Goal: Check status: Check status

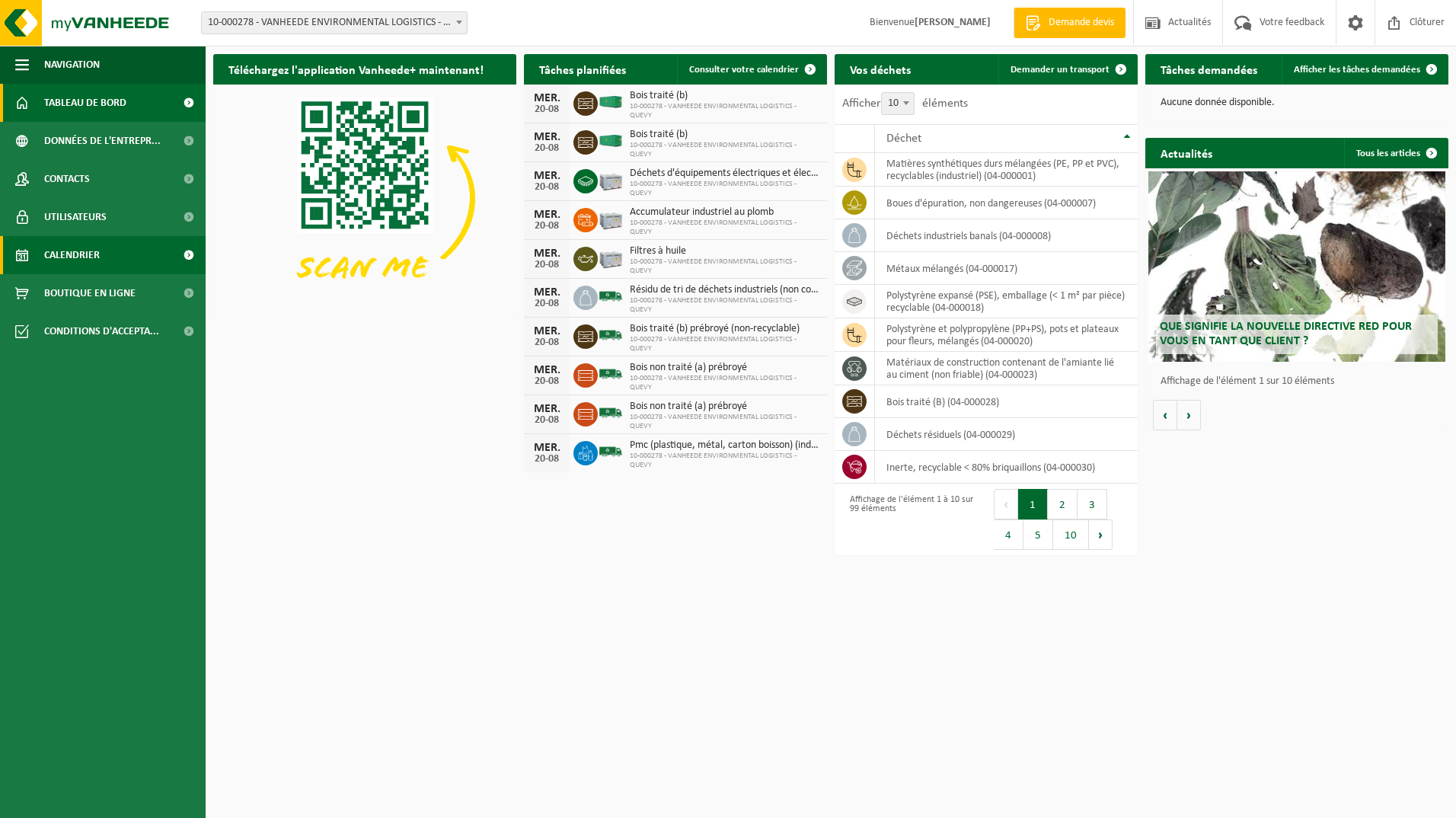
click at [66, 255] on span "Calendrier" at bounding box center [72, 255] width 56 height 38
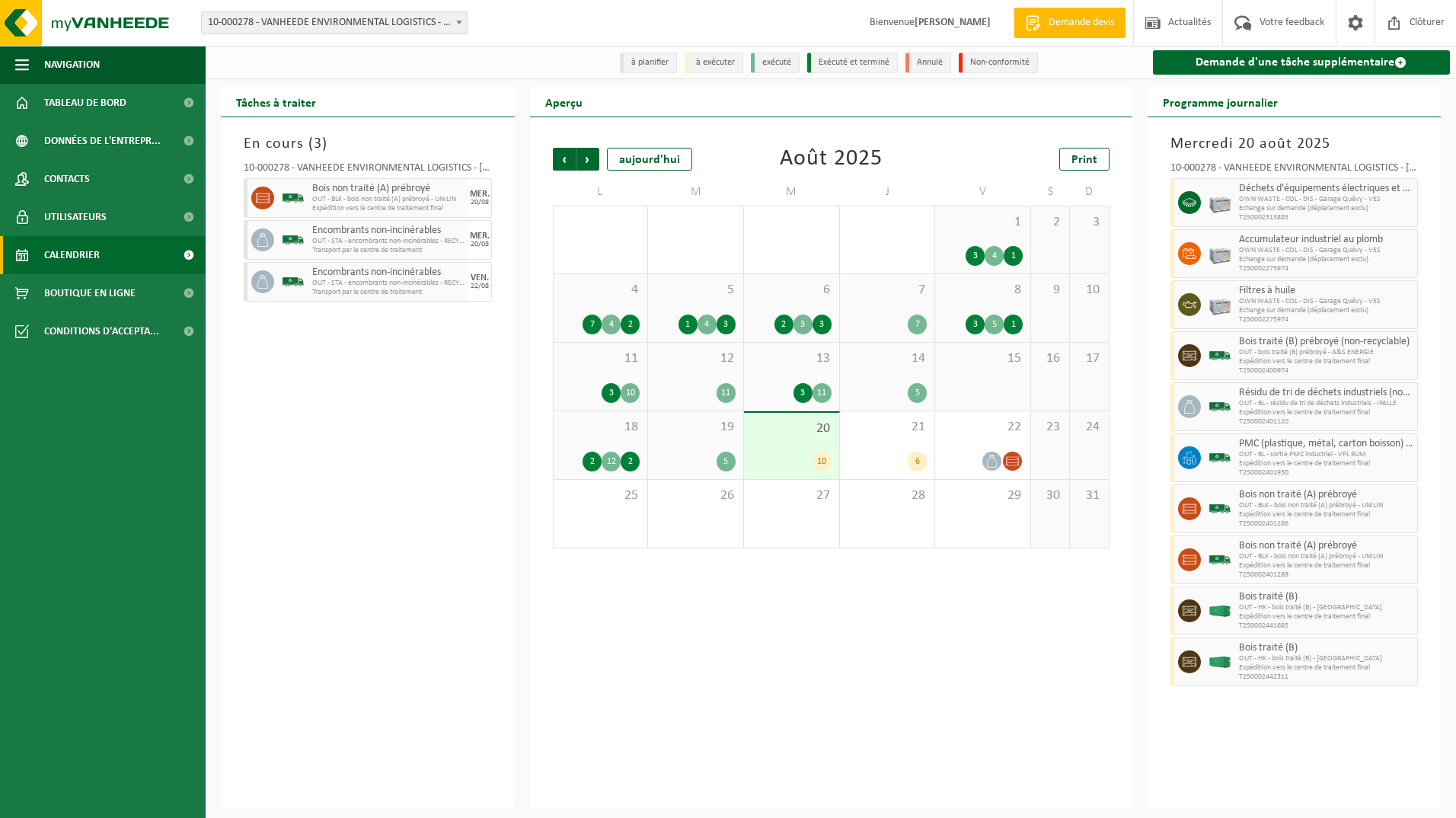
click at [103, 255] on link "Calendrier" at bounding box center [103, 255] width 206 height 38
click at [520, 331] on div "Tâches à traiter En cours ( 3 ) 10-000278 - VANHEEDE ENVIRONMENTAL LOGISTICS - …" at bounding box center [368, 448] width 310 height 722
click at [71, 104] on span "Tableau de bord" at bounding box center [84, 102] width 82 height 38
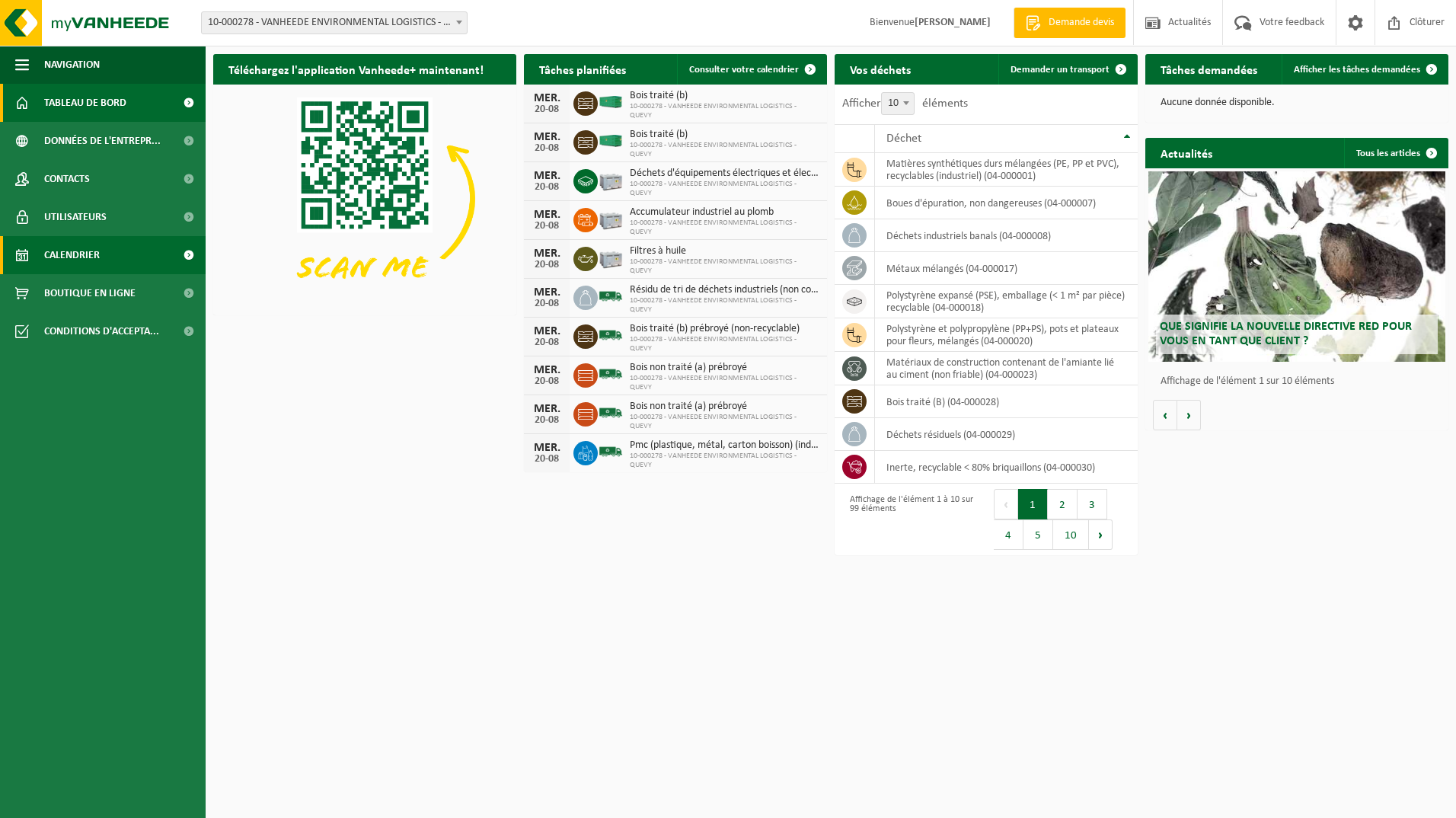
click at [68, 251] on span "Calendrier" at bounding box center [72, 255] width 56 height 38
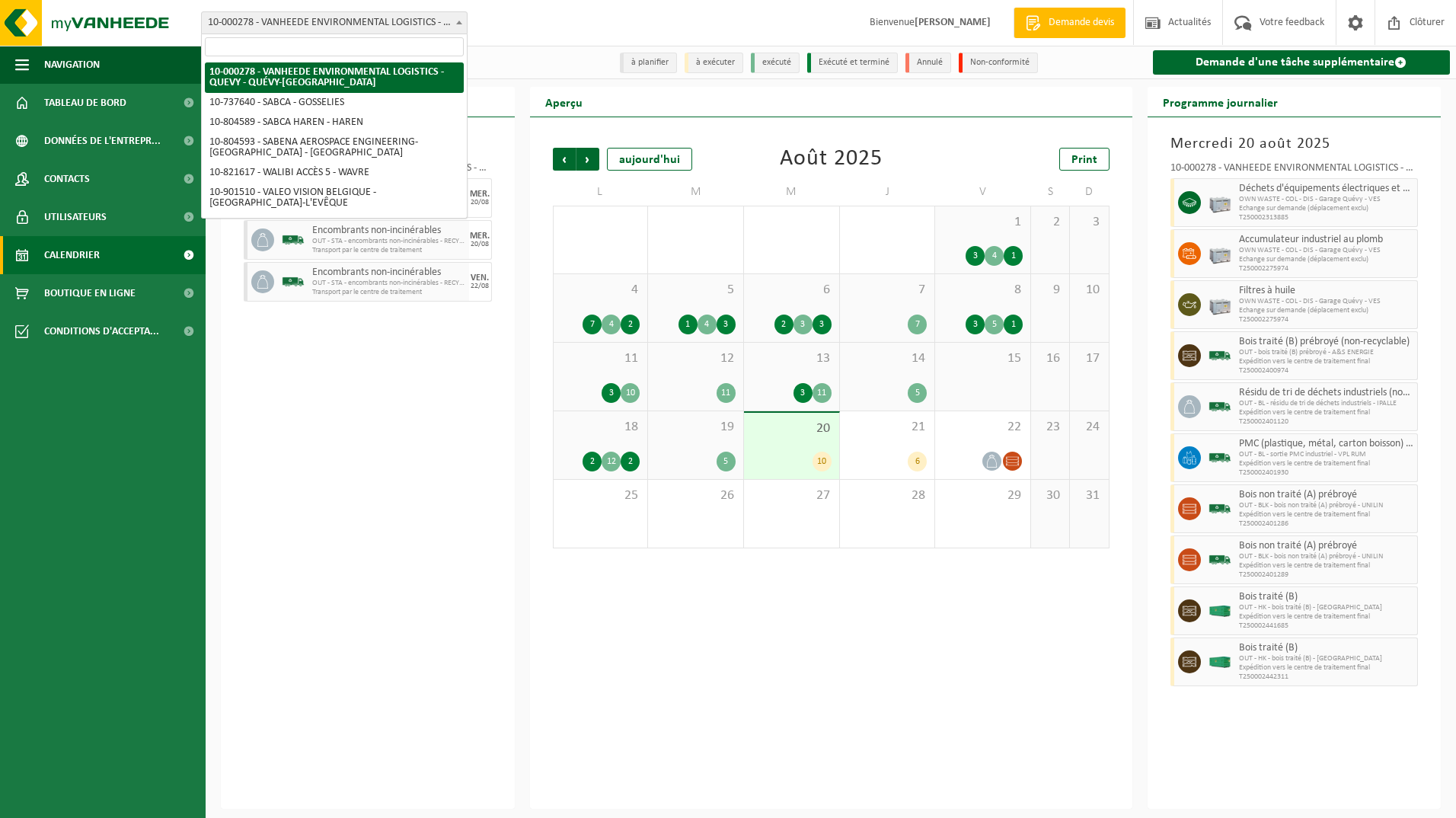
click at [463, 22] on span at bounding box center [459, 21] width 15 height 19
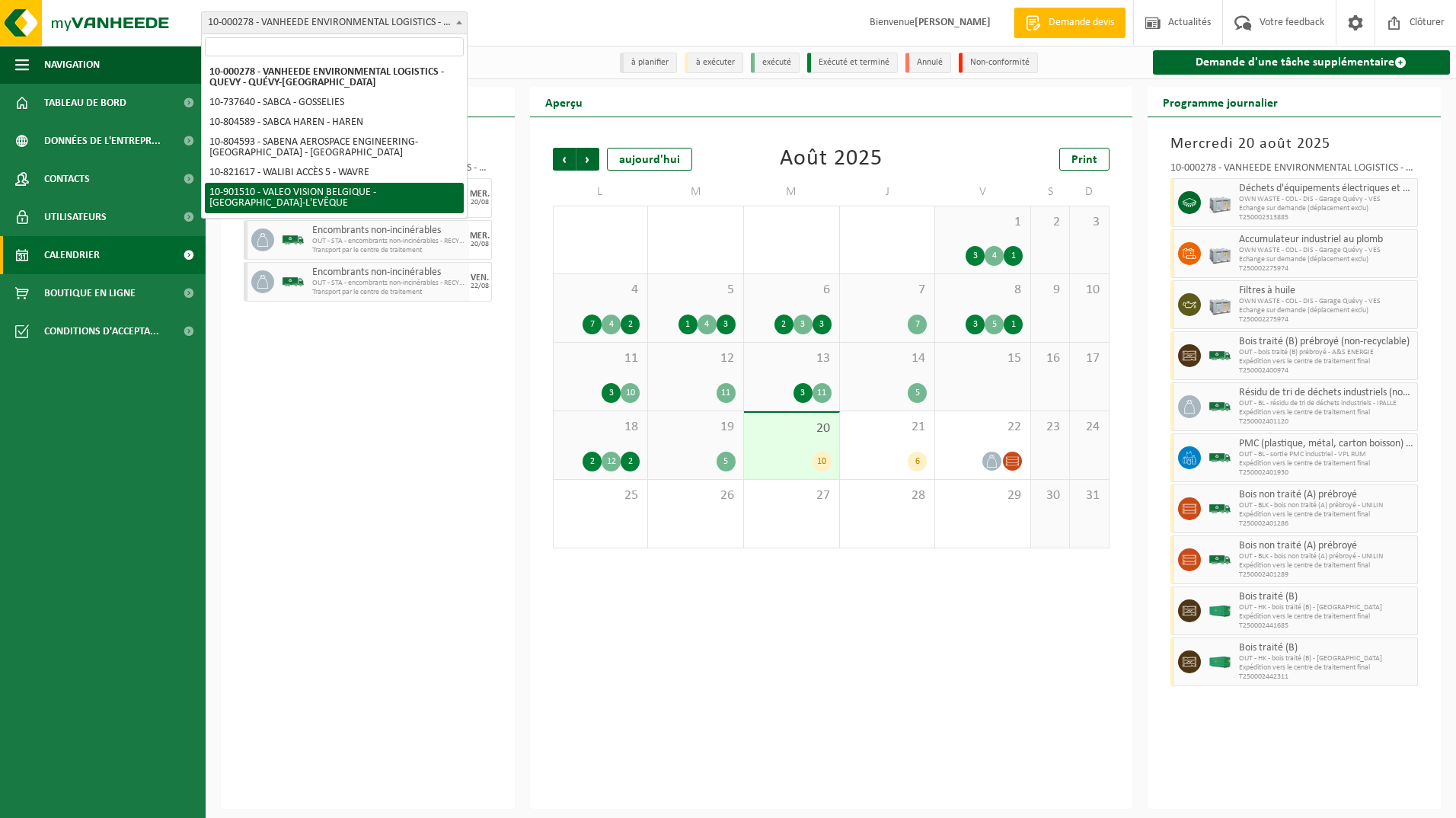
select select "134945"
